Goal: Task Accomplishment & Management: Manage account settings

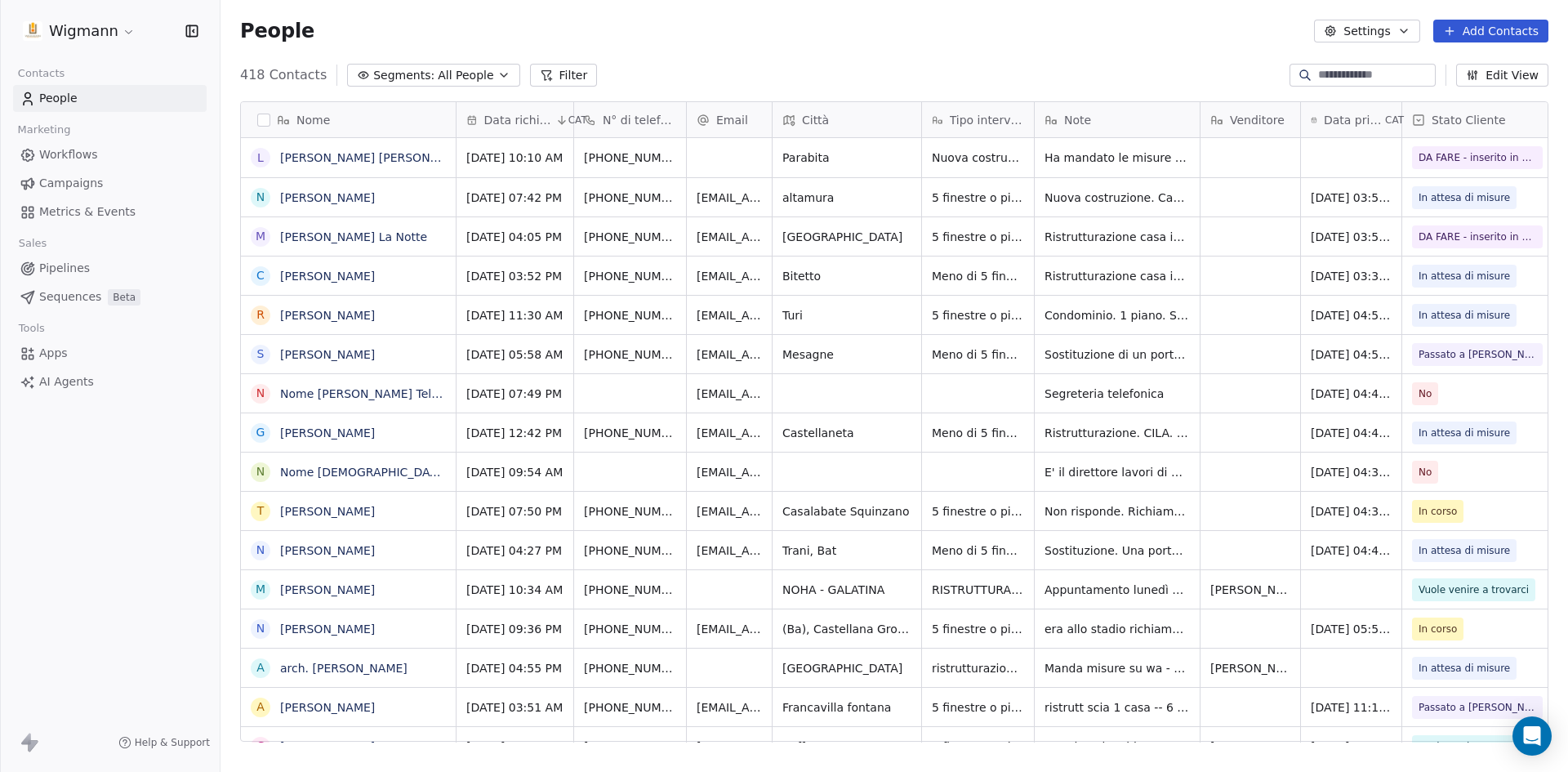
scroll to position [666, 1335]
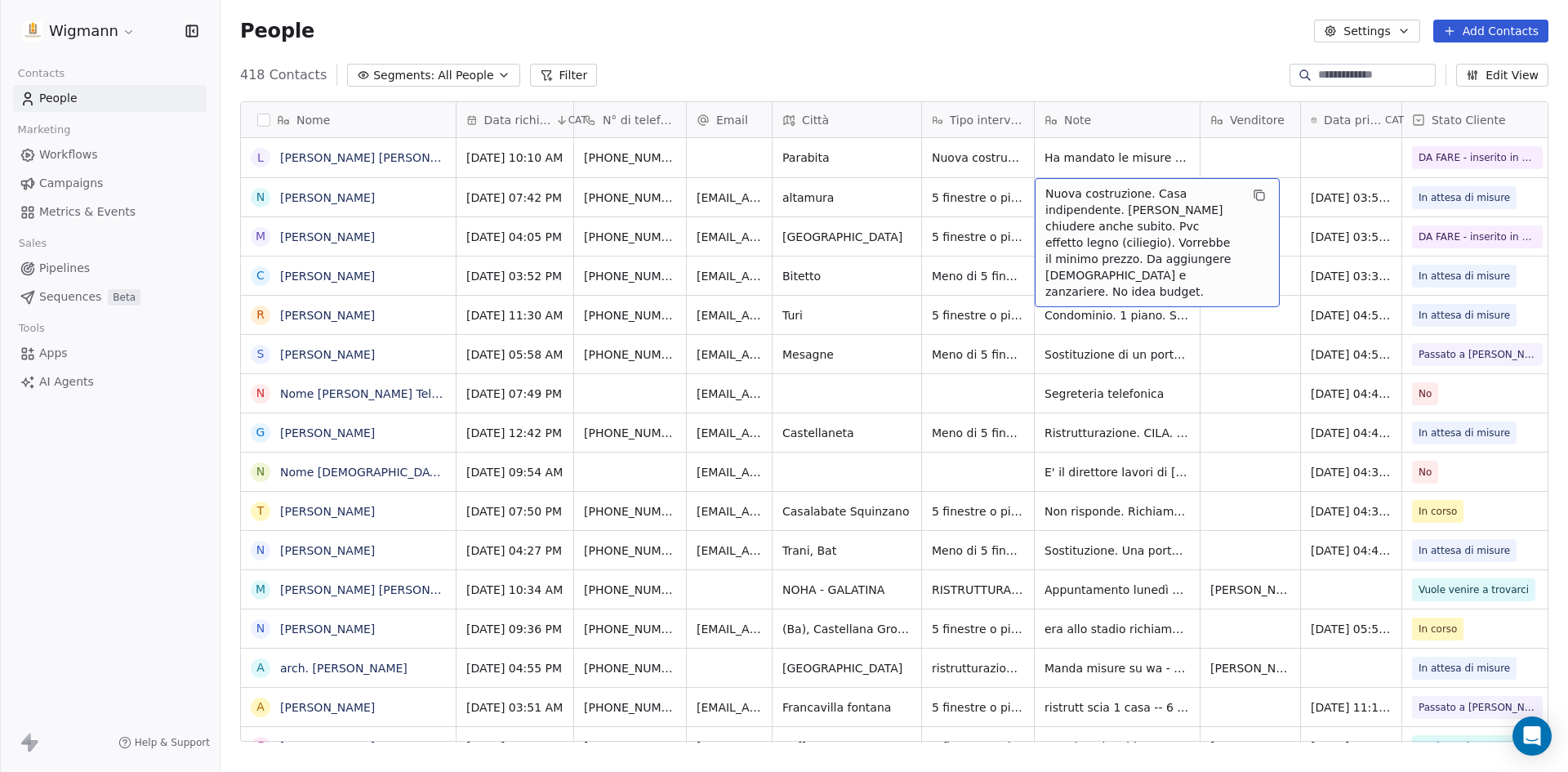
click at [1174, 272] on span "Nuova costruzione. Casa indipendente. [PERSON_NAME] chiudere anche subito. Pvc …" at bounding box center [1142, 242] width 195 height 114
click at [1172, 274] on span "Nuova costruzione. Casa indipendente. [PERSON_NAME] chiudere anche subito. Pvc …" at bounding box center [1142, 242] width 195 height 114
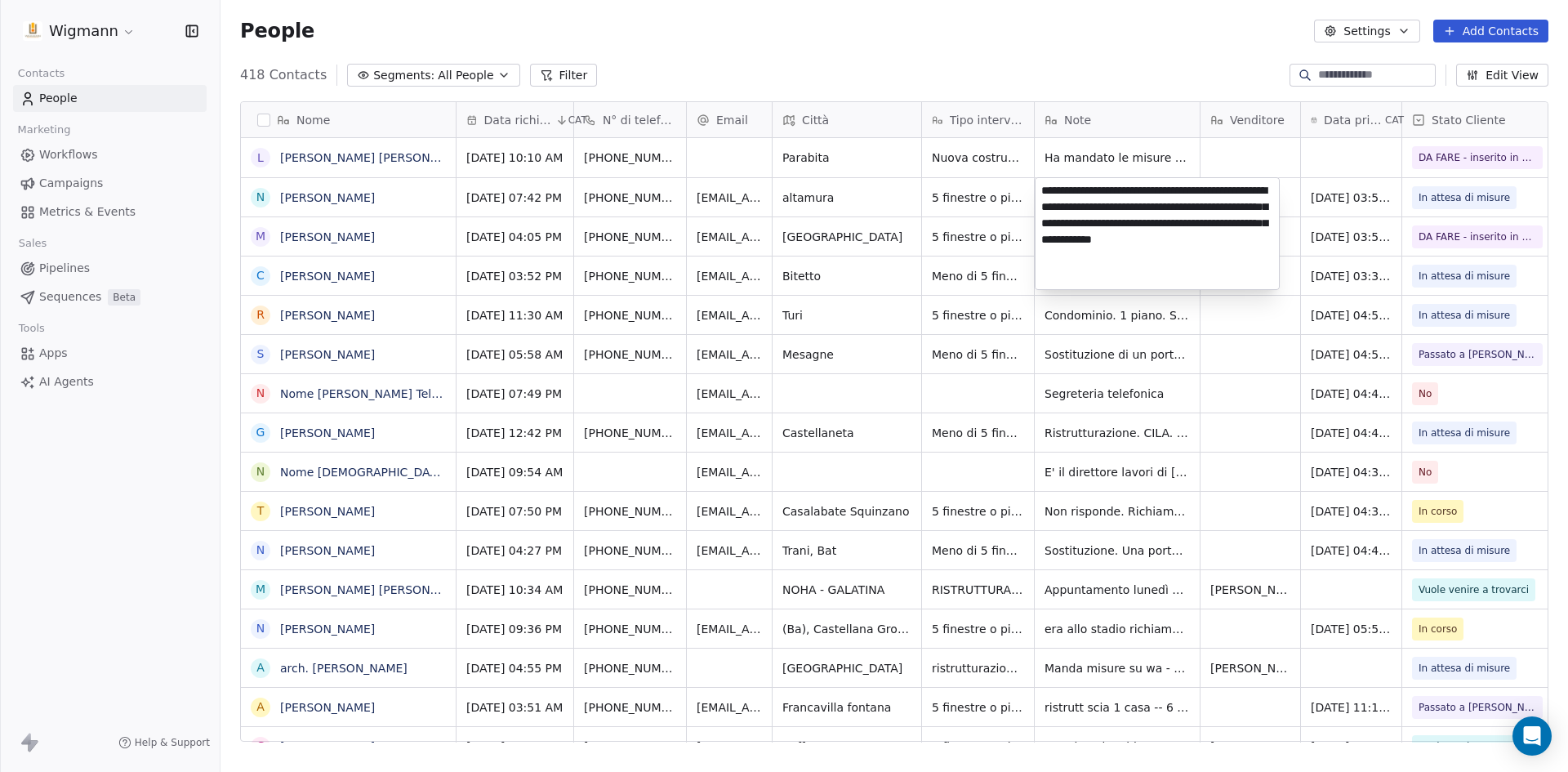
click at [1253, 358] on html "Wigmann Contacts People Marketing Workflows Campaigns Metrics & Events Sales Pi…" at bounding box center [784, 386] width 1568 height 772
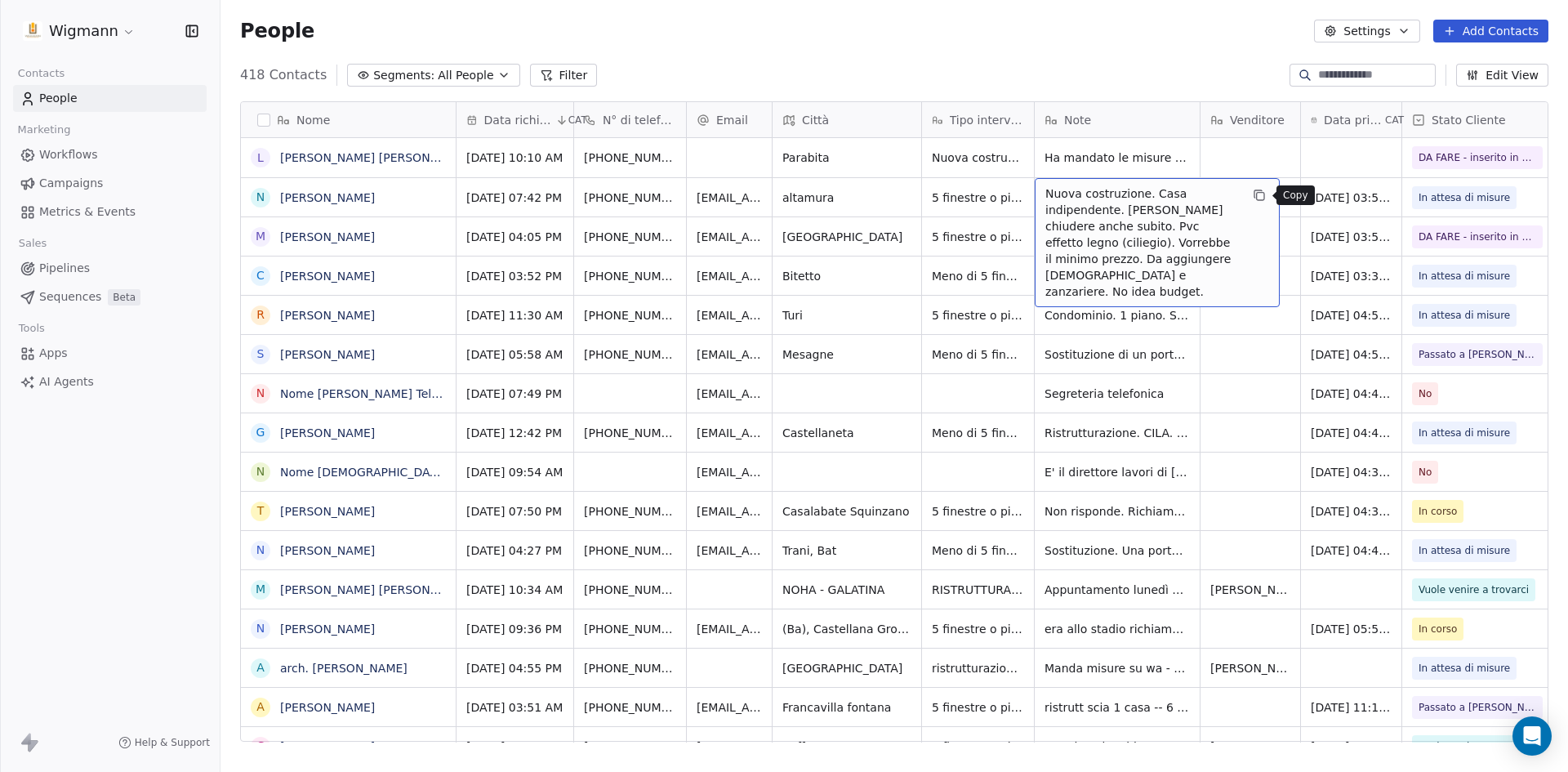
click at [1259, 195] on icon "grid" at bounding box center [1259, 195] width 13 height 13
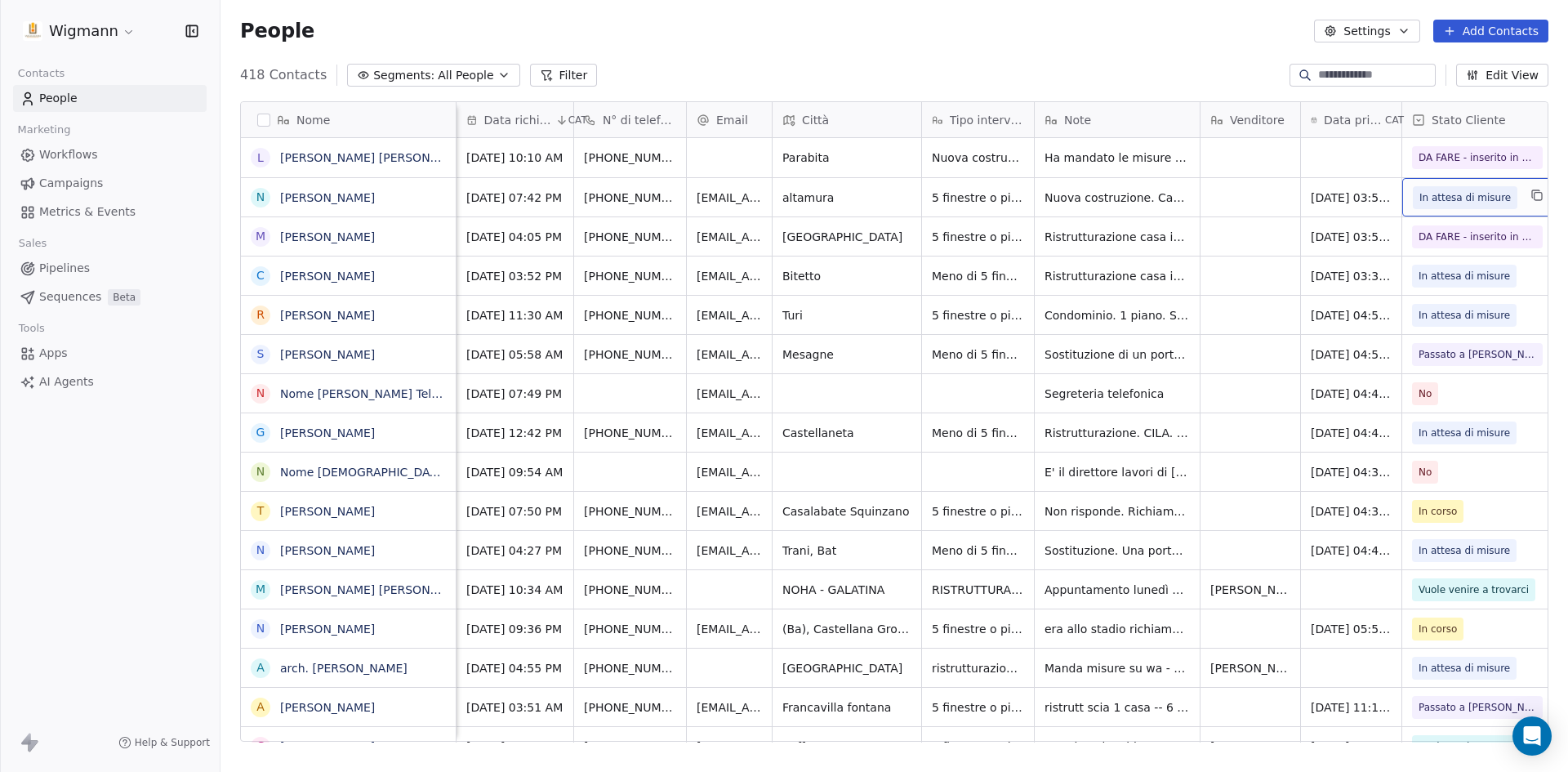
scroll to position [0, 18]
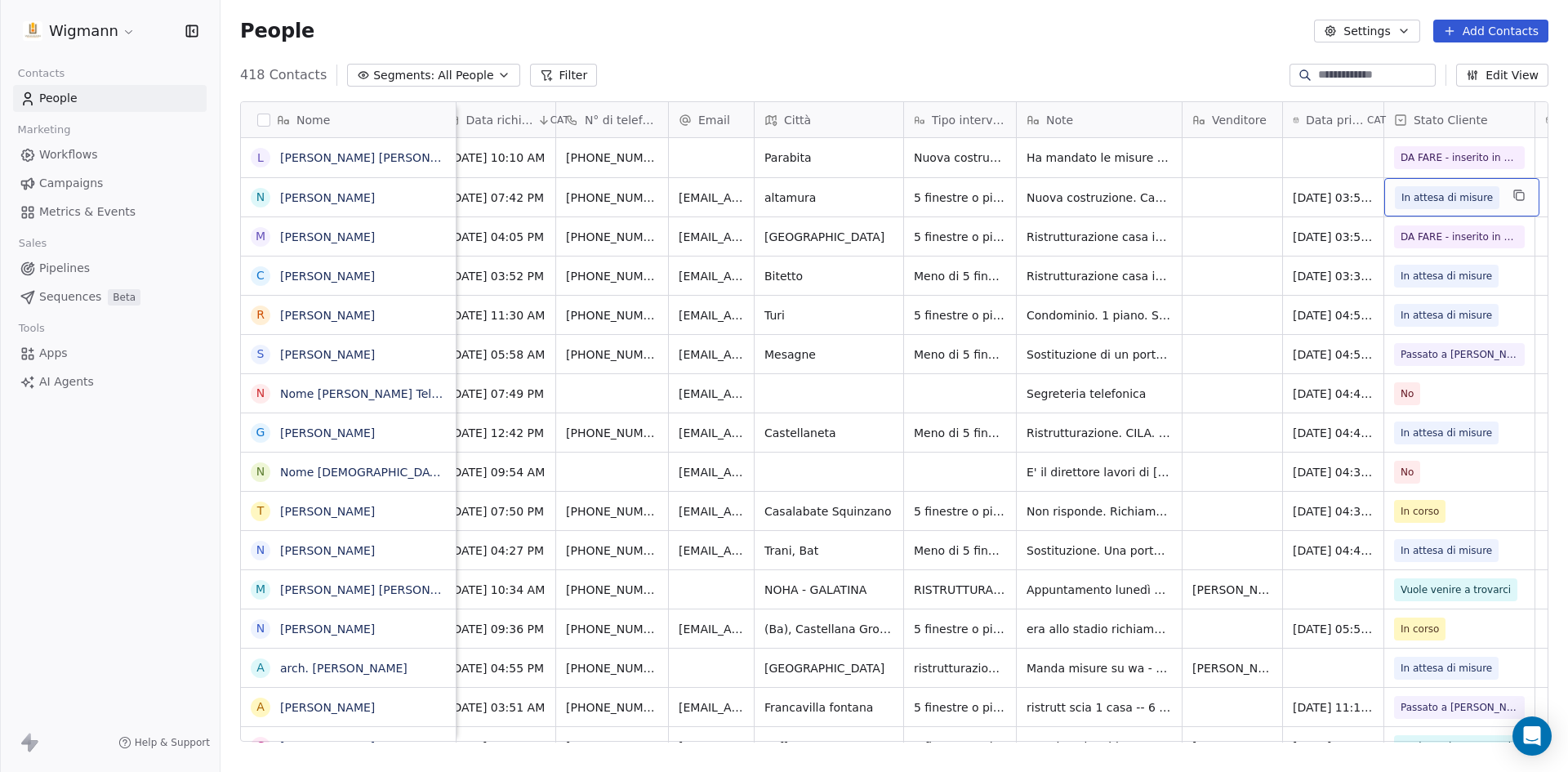
click at [1441, 196] on span "In attesa di misure" at bounding box center [1447, 197] width 91 height 17
click at [1455, 202] on span "In attesa di misure" at bounding box center [1447, 197] width 91 height 17
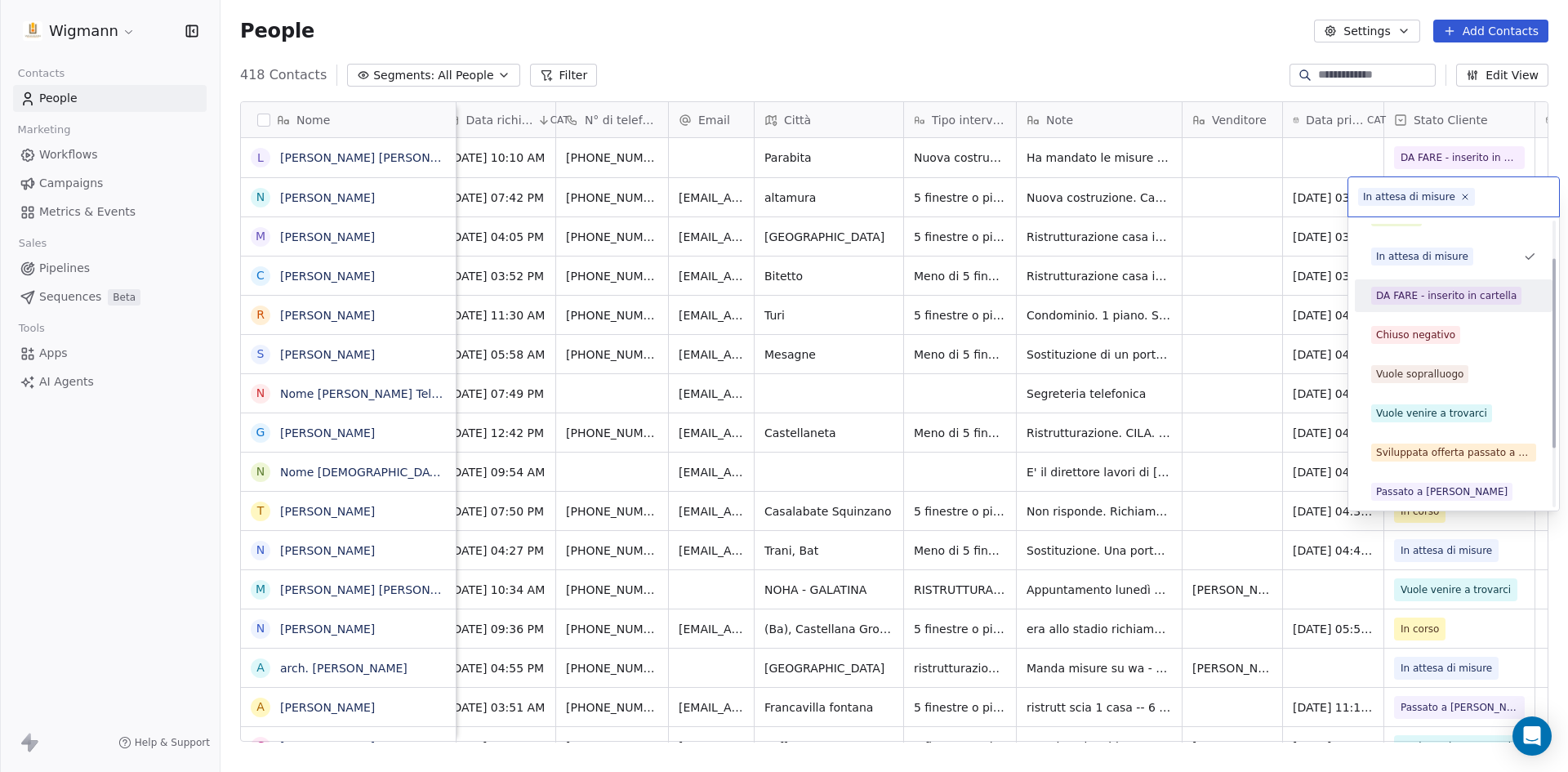
scroll to position [145, 0]
drag, startPoint x: 1438, startPoint y: 489, endPoint x: 1265, endPoint y: 246, distance: 298.3
click at [1437, 488] on div "Passato a [PERSON_NAME]" at bounding box center [1442, 487] width 132 height 15
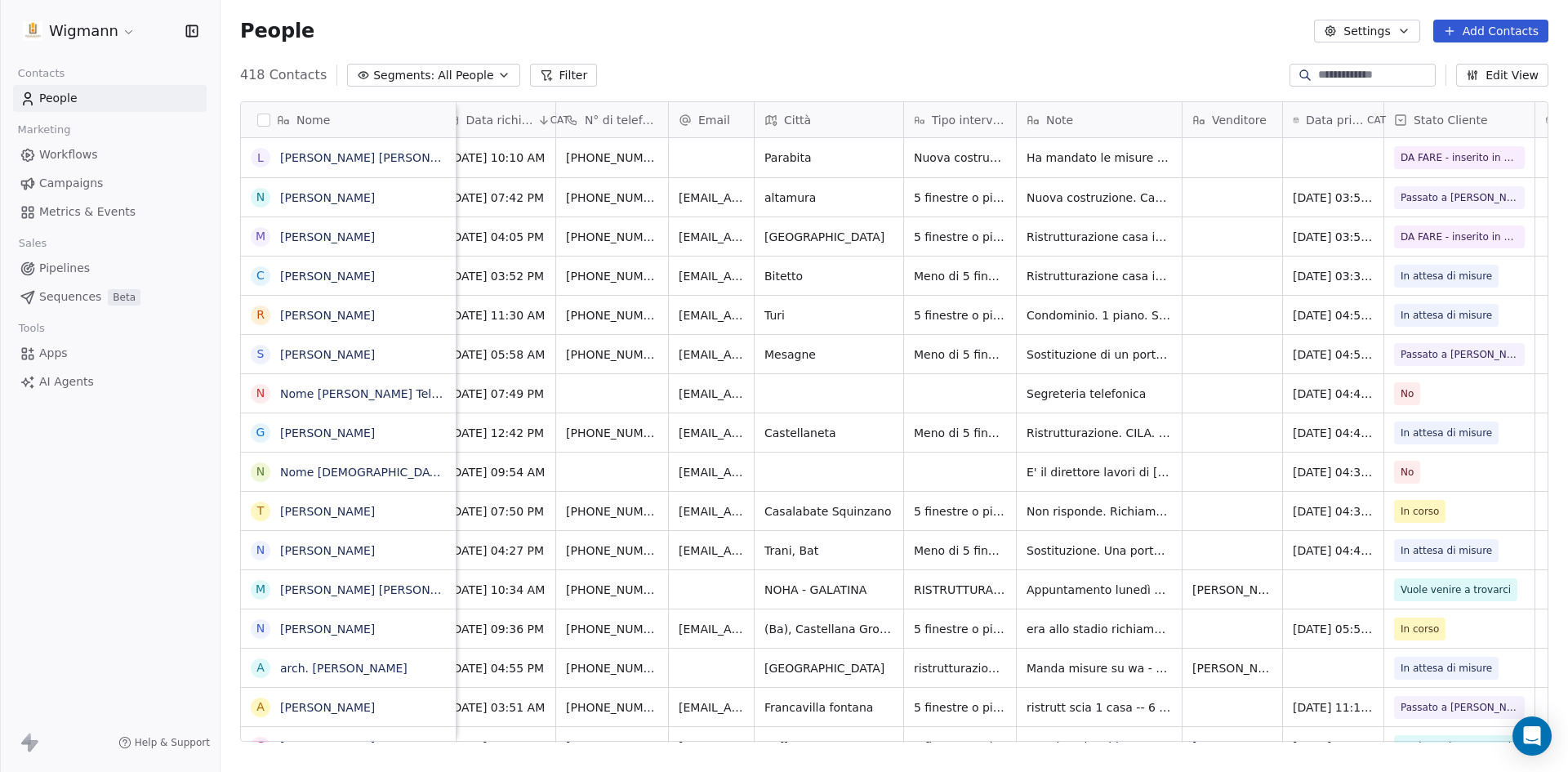
click at [1013, 39] on div "People Settings Add Contacts" at bounding box center [894, 31] width 1308 height 23
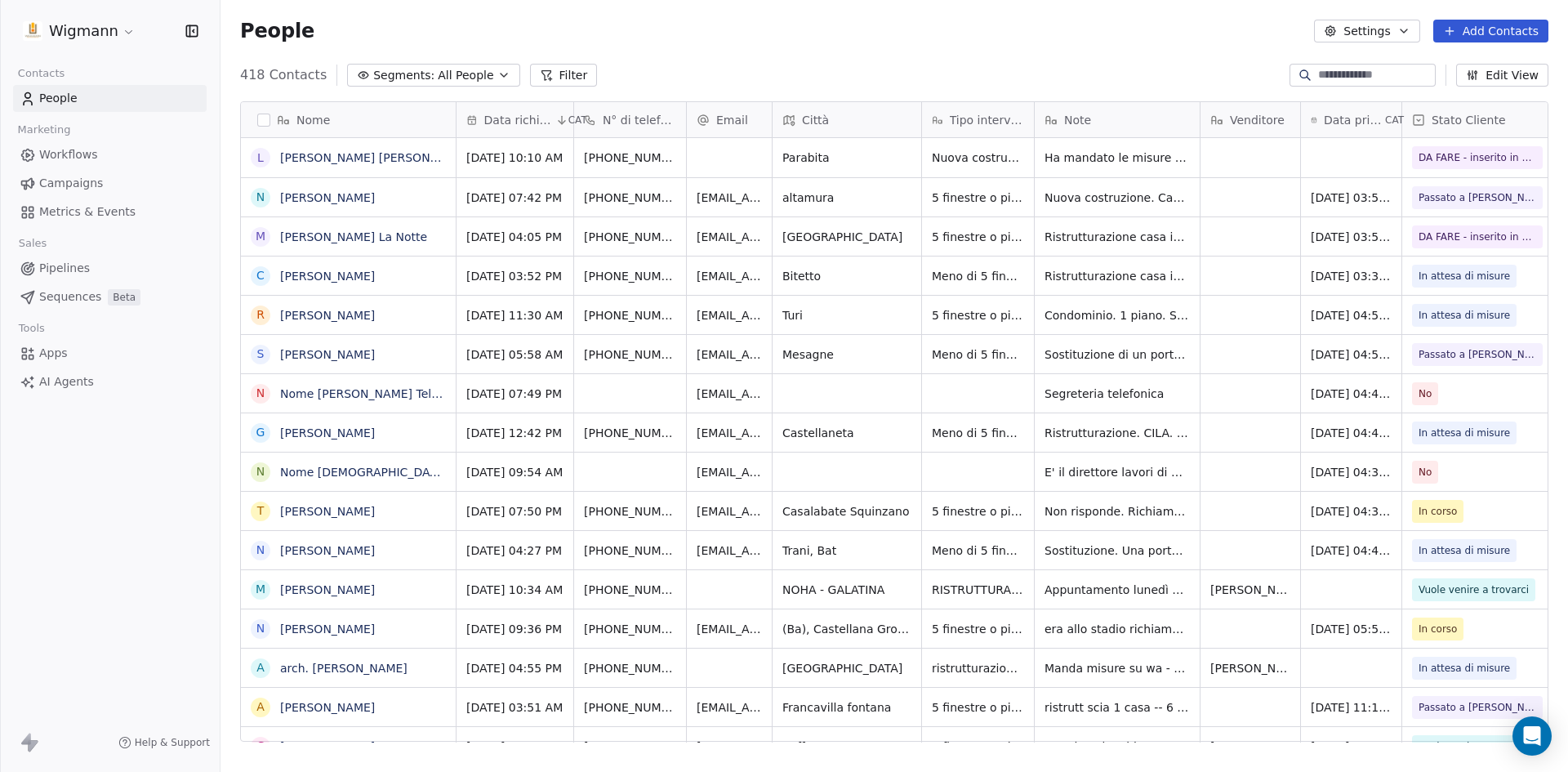
scroll to position [666, 1335]
drag, startPoint x: 1034, startPoint y: 65, endPoint x: 1180, endPoint y: 44, distance: 147.5
click at [1034, 64] on div "418 Contacts Segments: All People Filter Edit View" at bounding box center [894, 75] width 1348 height 26
